Goal: Task Accomplishment & Management: Complete application form

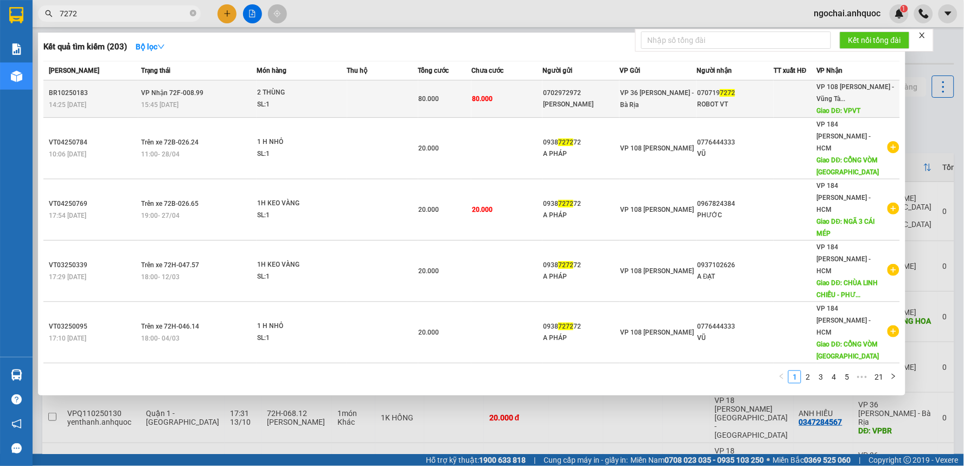
type input "7272"
click at [354, 95] on td at bounding box center [382, 98] width 71 height 37
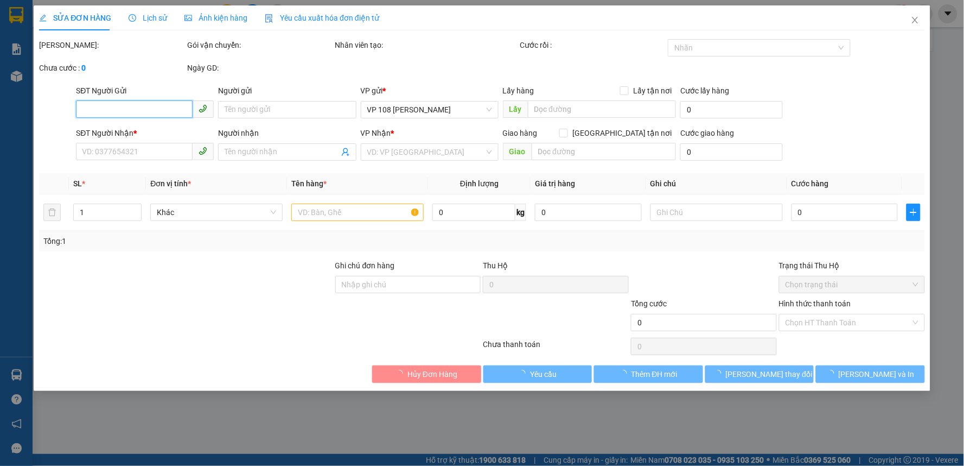
type input "0702972972"
type input "[PERSON_NAME]"
type input "0707197272"
type input "ROBOT VT"
type input "VPVT"
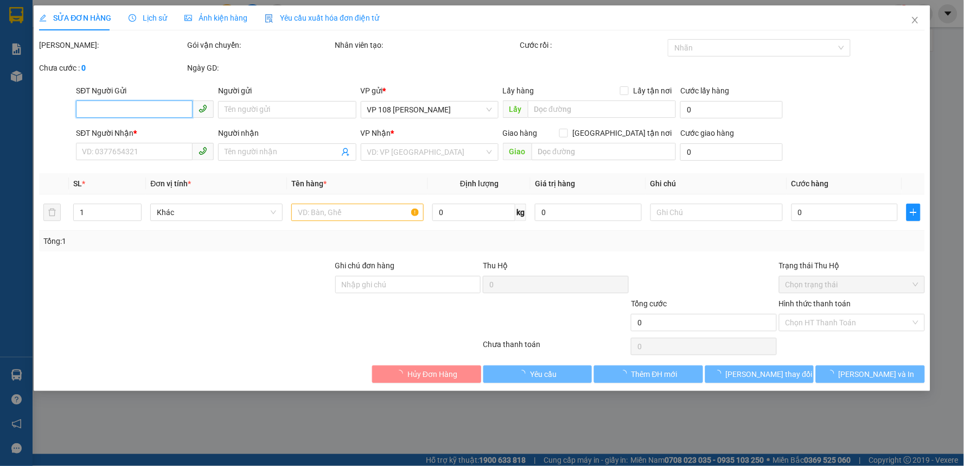
type input "80.000"
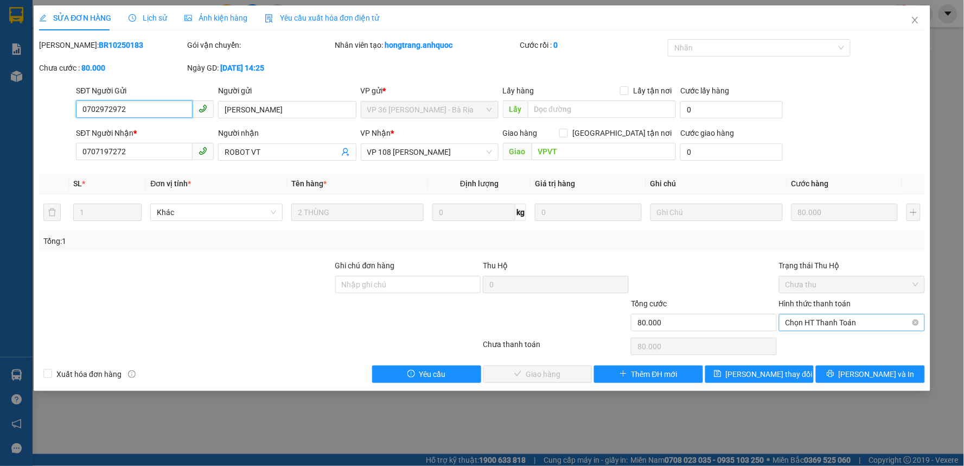
click at [844, 318] on span "Chọn HT Thanh Toán" at bounding box center [852, 322] width 133 height 16
click at [843, 339] on div "Tại văn phòng" at bounding box center [852, 344] width 133 height 12
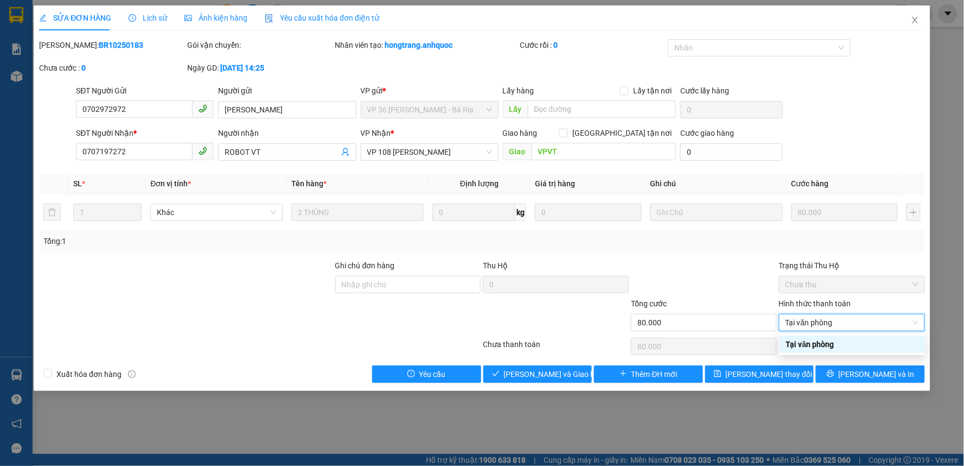
type input "0"
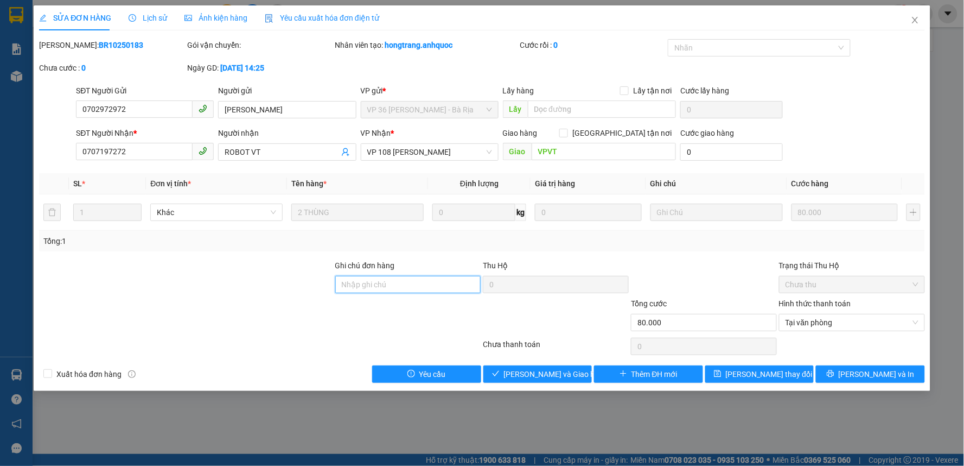
click at [461, 285] on input "Ghi chú đơn hàng" at bounding box center [408, 284] width 146 height 17
type input "TIỀN MẶT VP 13/10"
click at [523, 372] on span "[PERSON_NAME] và Giao hàng" at bounding box center [556, 374] width 104 height 12
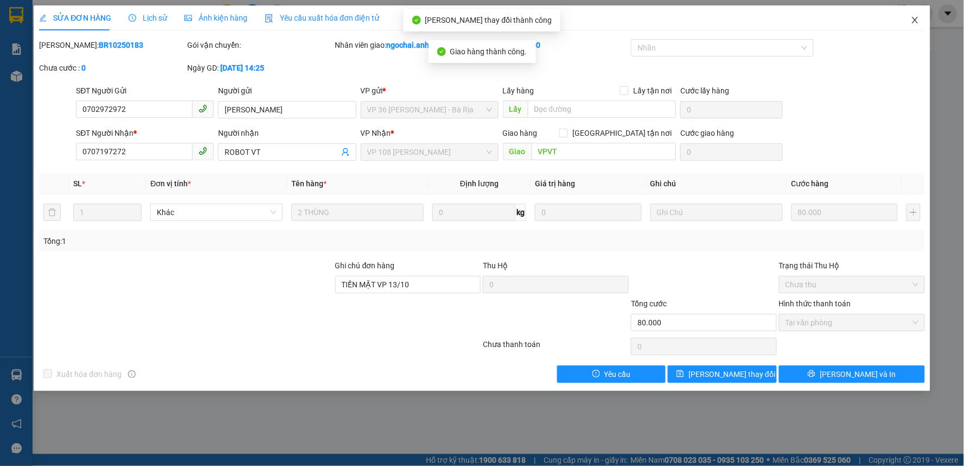
click at [921, 20] on span "Close" at bounding box center [915, 20] width 30 height 30
